Goal: Find contact information: Find contact information

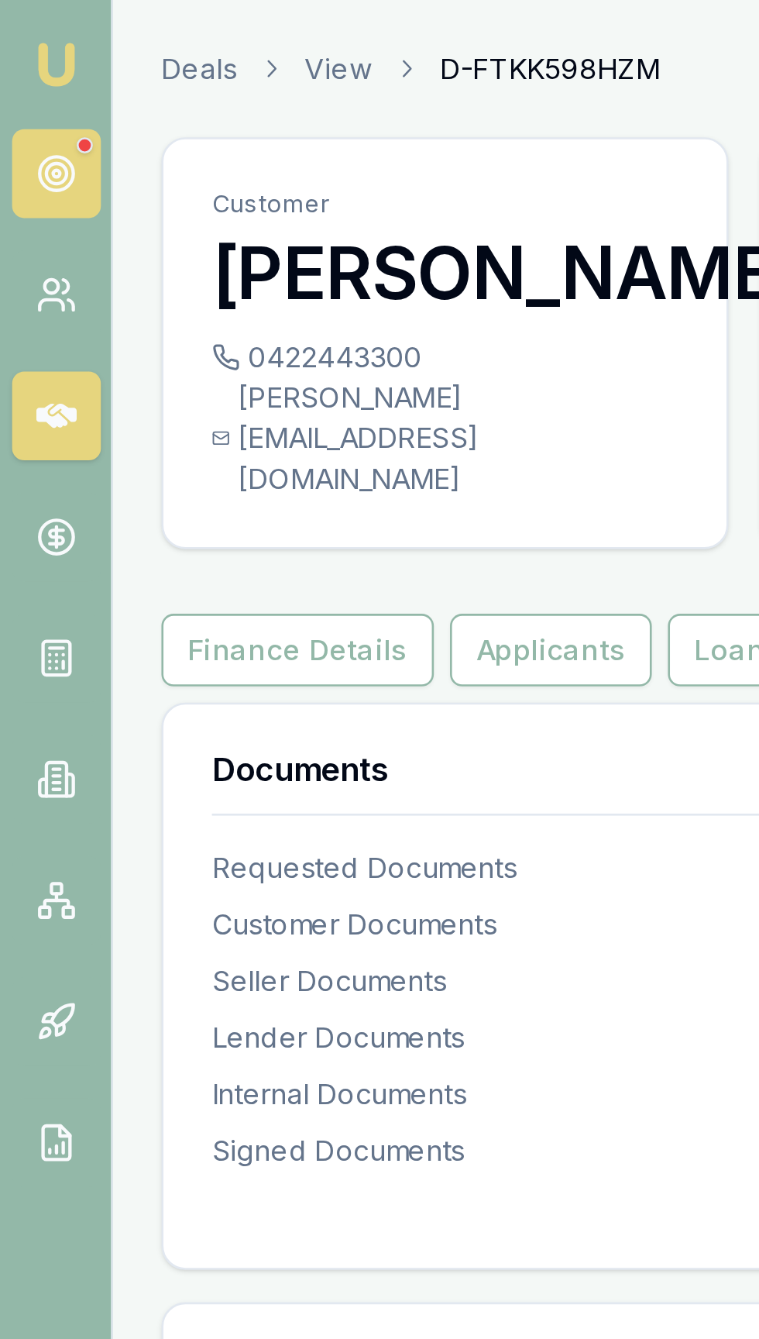
click at [17, 71] on icon at bounding box center [21, 66] width 15 height 15
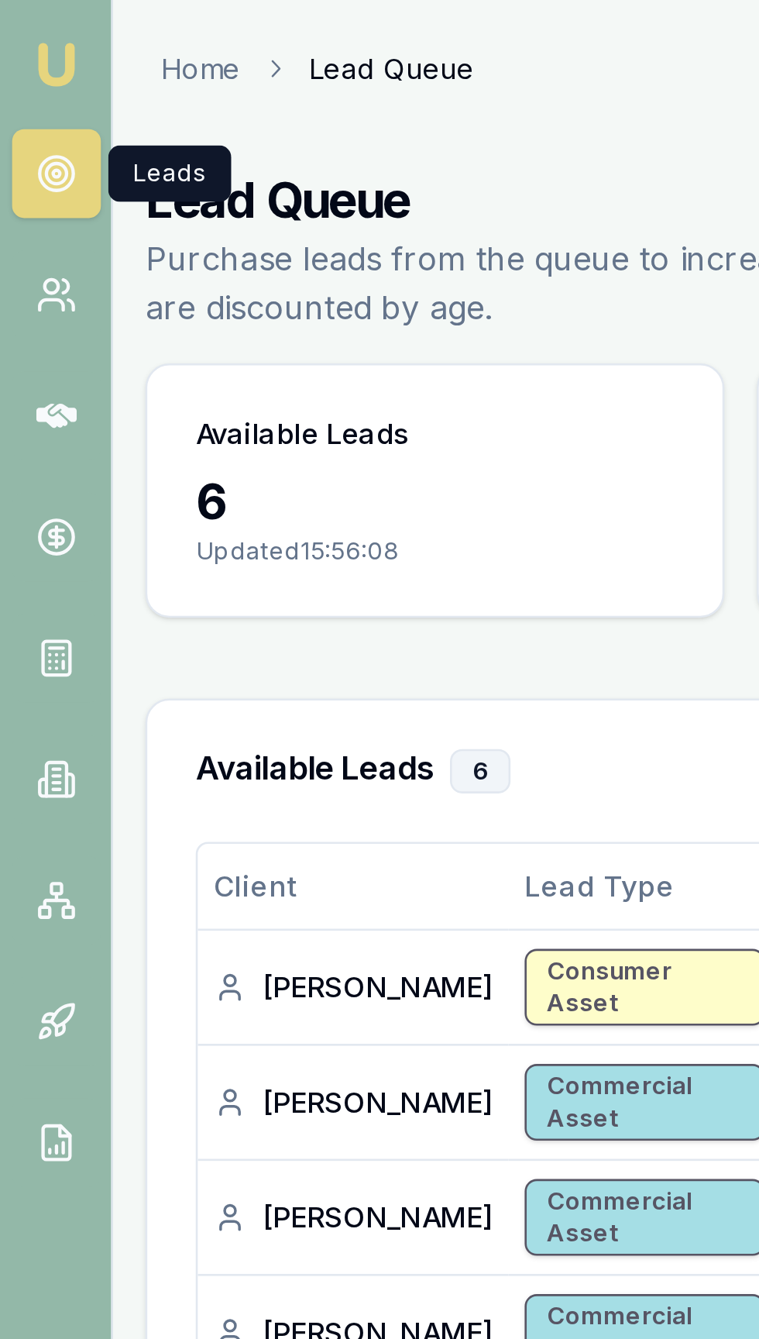
click at [14, 32] on img at bounding box center [21, 24] width 19 height 19
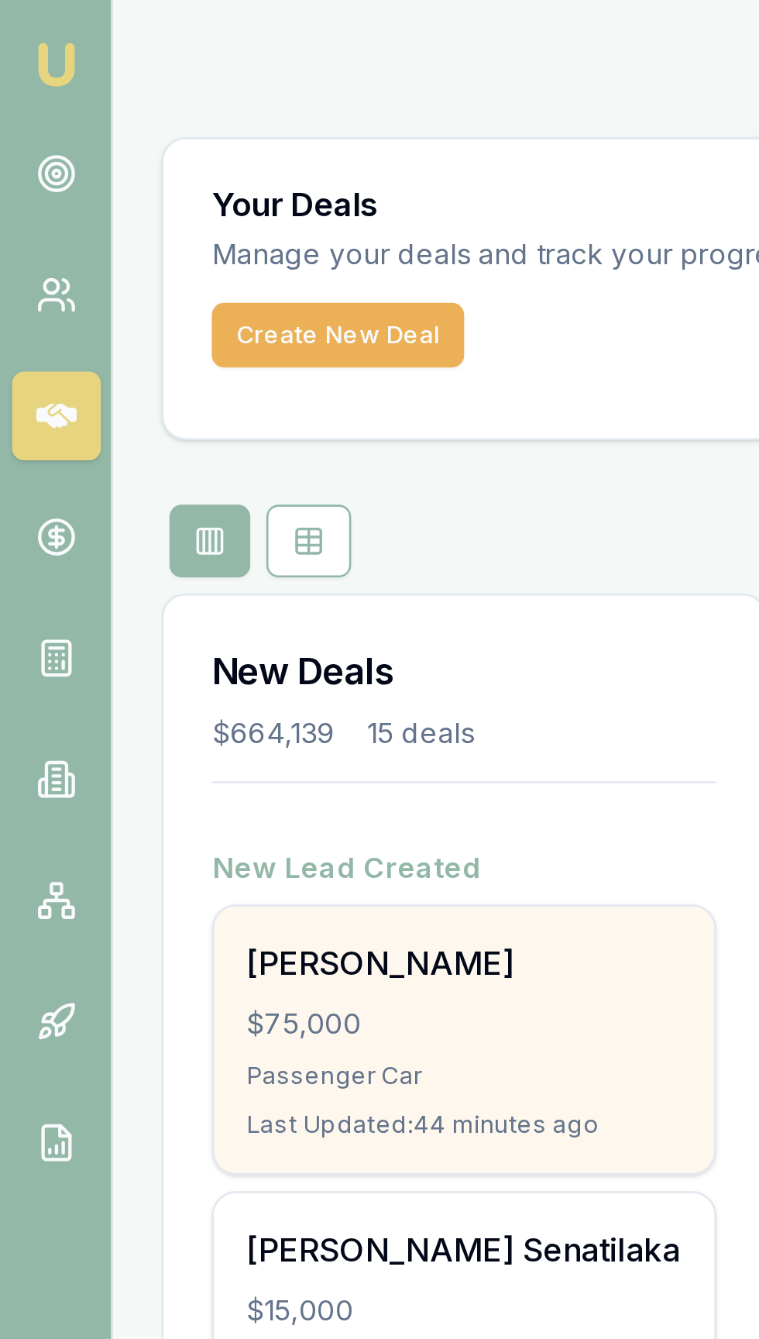
click at [115, 373] on div "[PERSON_NAME]" at bounding box center [178, 369] width 167 height 19
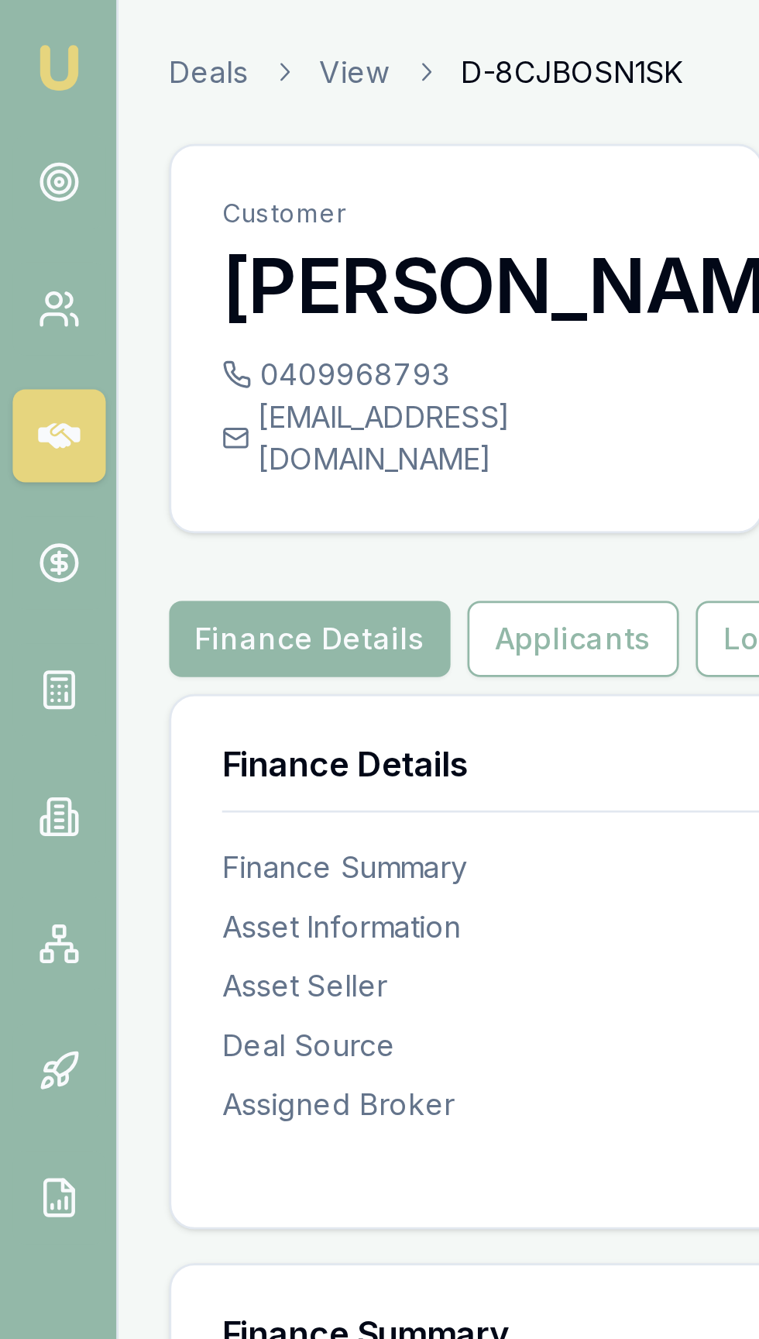
click at [150, 145] on div "0409968793" at bounding box center [170, 136] width 179 height 15
